Goal: Task Accomplishment & Management: Manage account settings

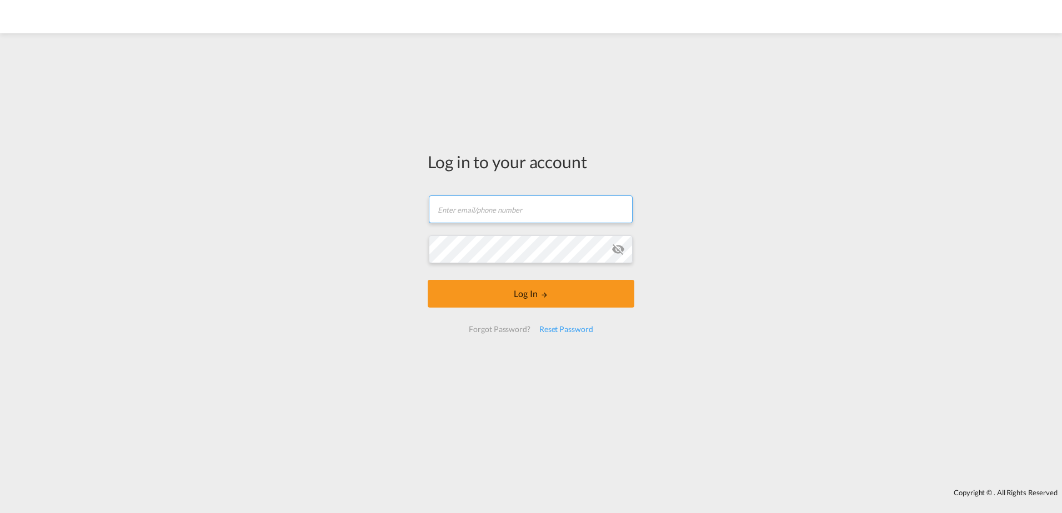
click at [535, 209] on input "text" at bounding box center [531, 210] width 204 height 28
click at [531, 226] on form "[EMAIL_ADDRESS][DOMAIN_NAME] Password field is required Log In Forgot Password?…" at bounding box center [531, 263] width 207 height 159
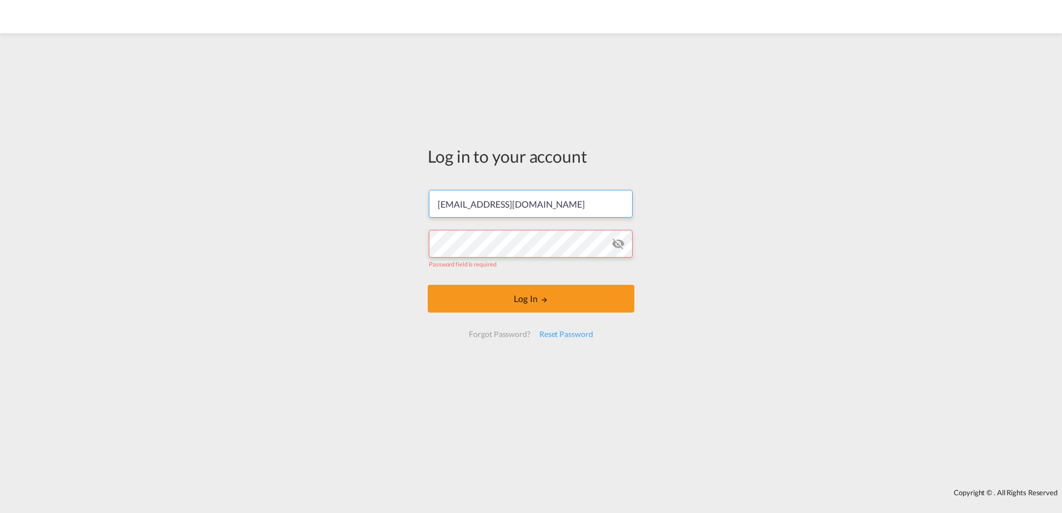
click at [536, 199] on input "[EMAIL_ADDRESS][DOMAIN_NAME]" at bounding box center [531, 204] width 204 height 28
click at [441, 202] on input "[EMAIL_ADDRESS][DOMAIN_NAME]" at bounding box center [531, 204] width 204 height 28
click at [448, 201] on input "[EMAIL_ADDRESS][DOMAIN_NAME]" at bounding box center [531, 204] width 204 height 28
type input "[EMAIL_ADDRESS][DOMAIN_NAME]"
click at [557, 336] on div "Reset Password" at bounding box center [566, 335] width 63 height 20
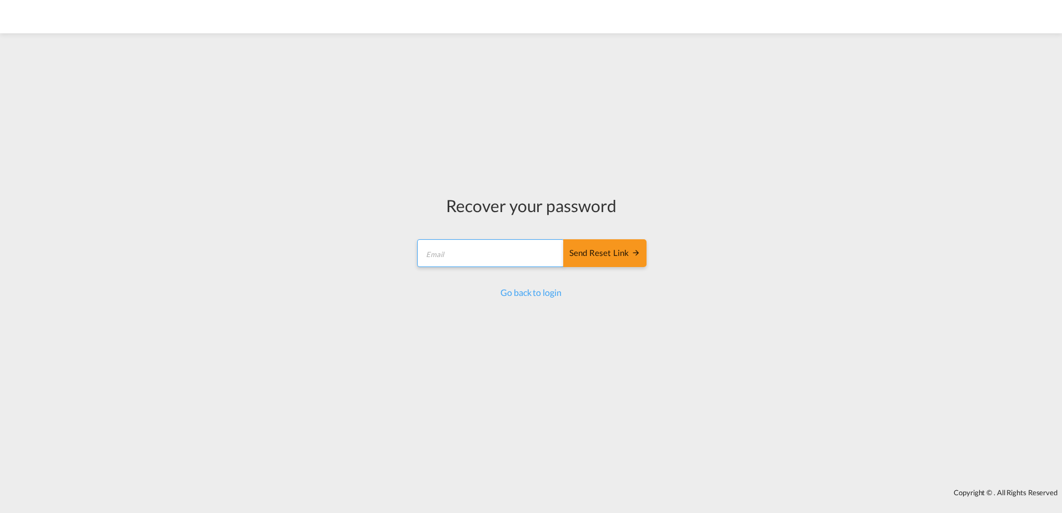
click at [515, 251] on input "email" at bounding box center [490, 253] width 147 height 28
type input "[EMAIL_ADDRESS][DOMAIN_NAME]"
click at [580, 245] on button "Send reset link" at bounding box center [604, 253] width 83 height 28
click at [614, 253] on div "Send reset link" at bounding box center [605, 253] width 71 height 13
click at [602, 264] on button "Send reset link" at bounding box center [604, 253] width 83 height 28
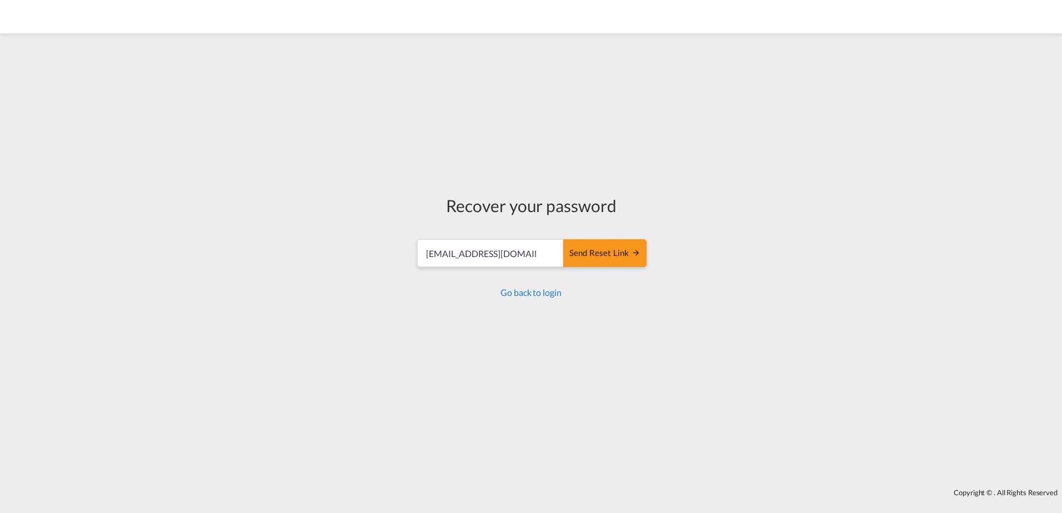
click at [522, 295] on link "Go back to login" at bounding box center [531, 292] width 61 height 11
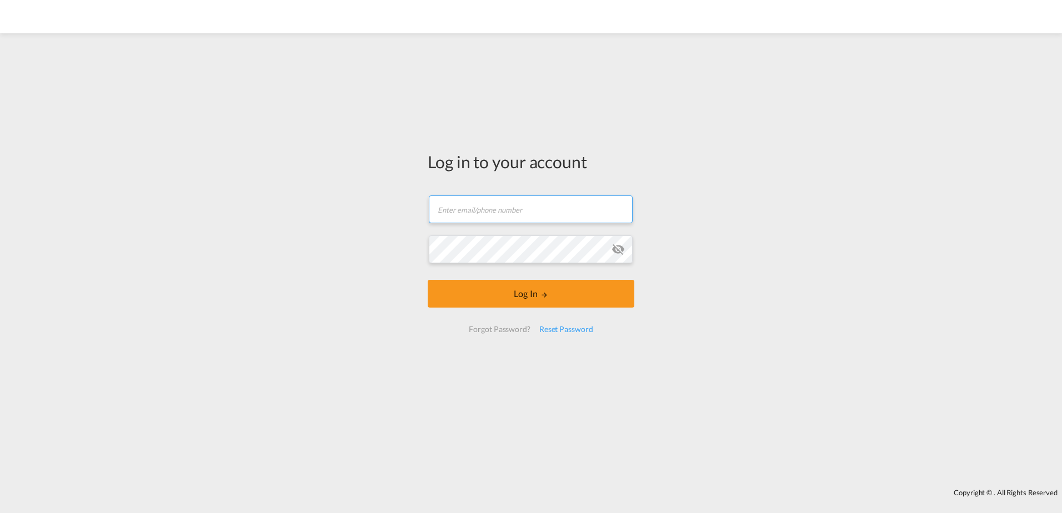
click at [485, 219] on input "text" at bounding box center [531, 210] width 204 height 28
type input "[EMAIL_ADDRESS][DOMAIN_NAME]"
click at [428, 280] on button "Log In" at bounding box center [531, 294] width 207 height 28
